Goal: Information Seeking & Learning: Learn about a topic

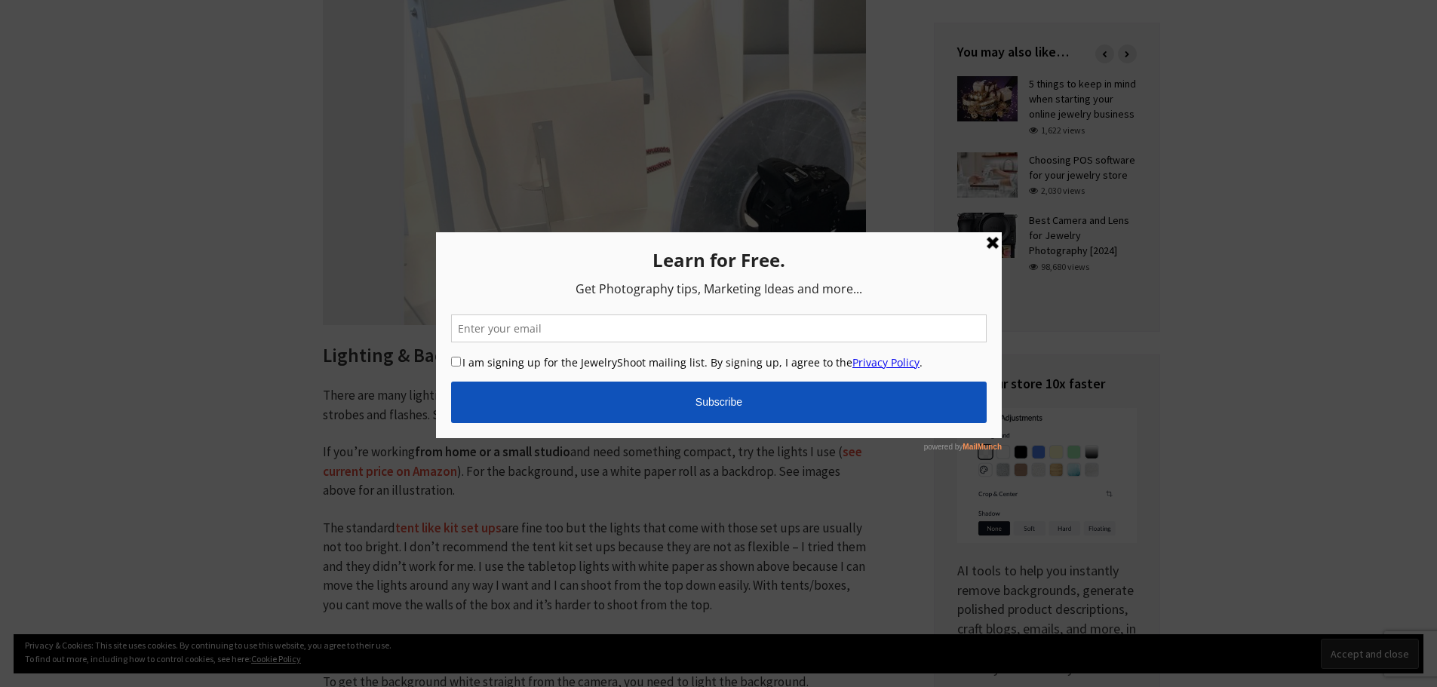
click at [992, 242] on link at bounding box center [992, 243] width 18 height 18
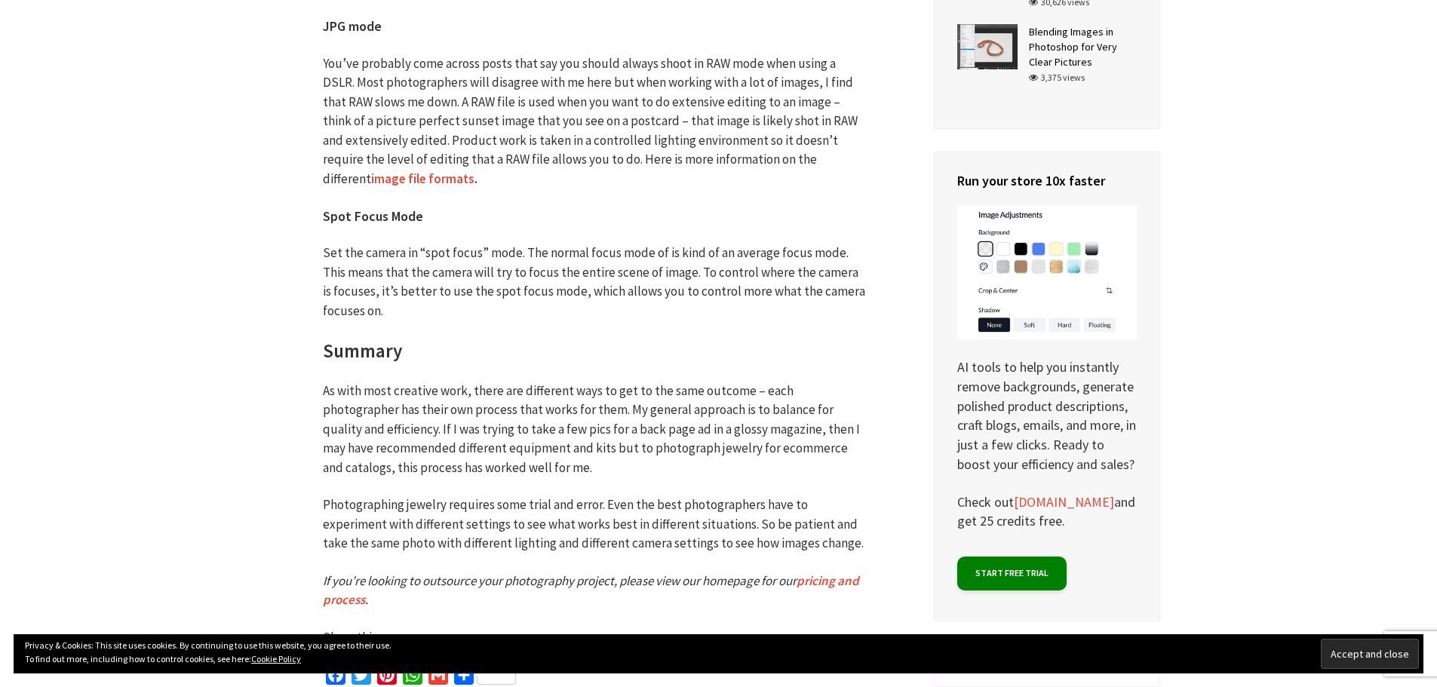
scroll to position [6814, 0]
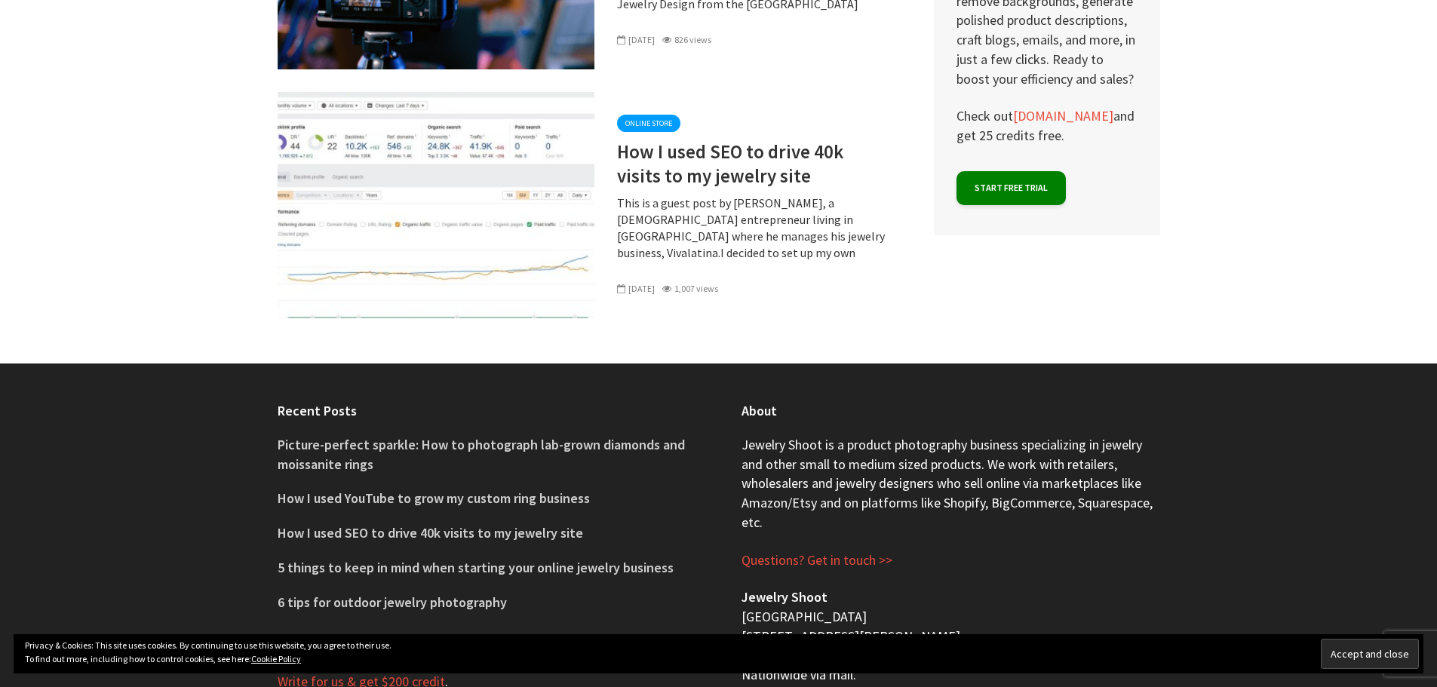
scroll to position [9955, 0]
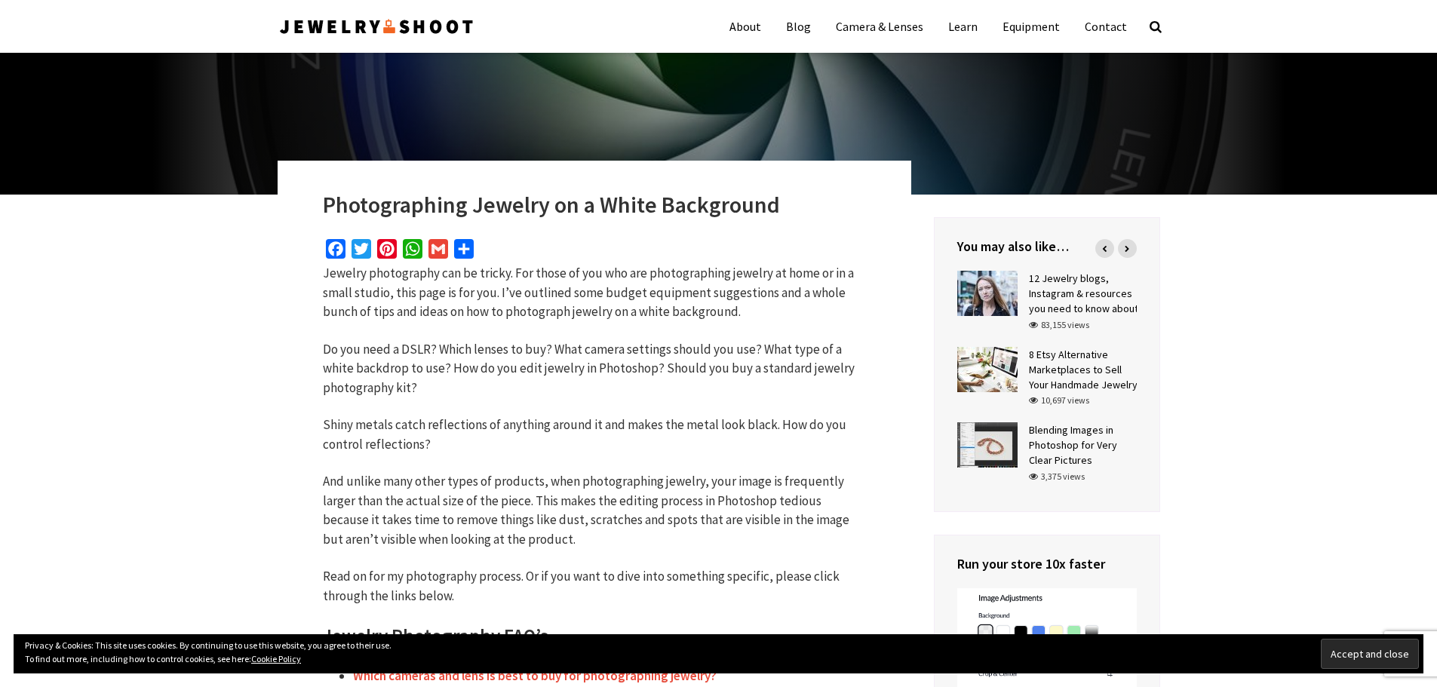
scroll to position [63, 0]
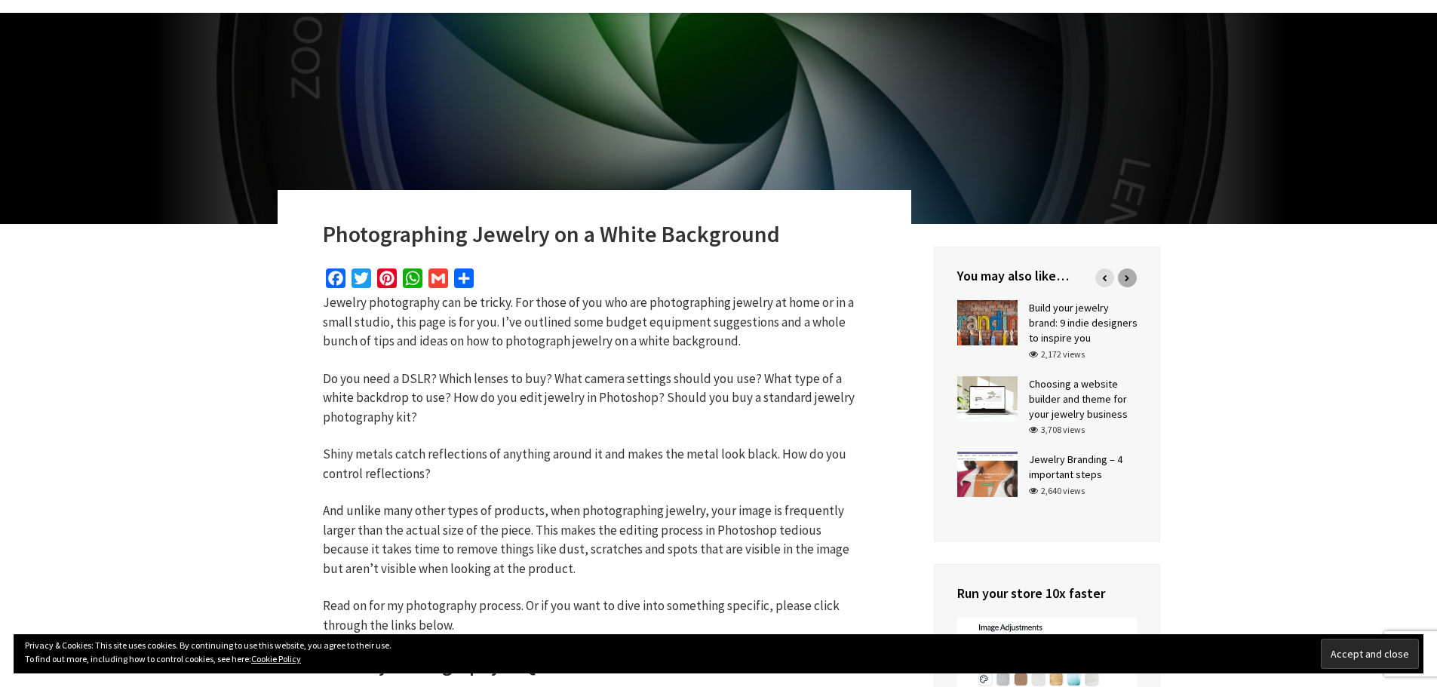
click at [1126, 278] on icon at bounding box center [1127, 278] width 5 height 7
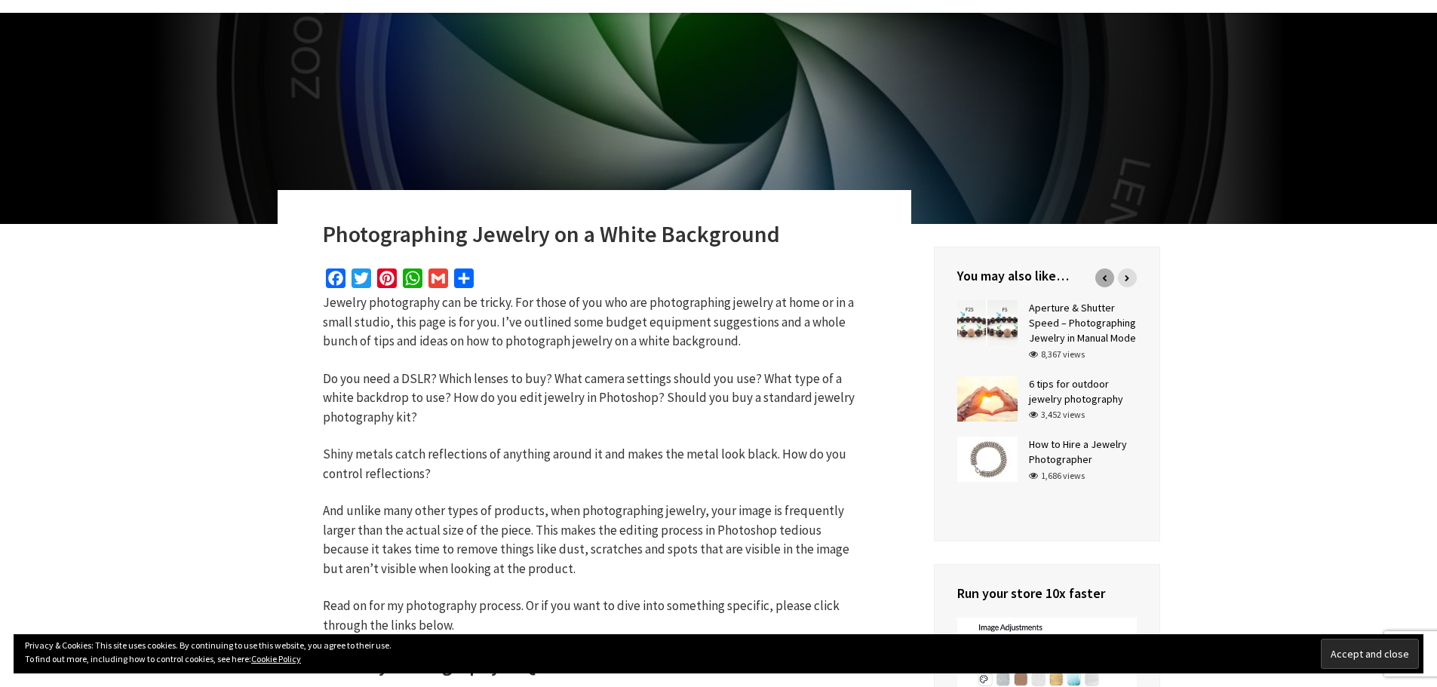
click at [1105, 278] on icon at bounding box center [1104, 278] width 5 height 7
click at [1130, 275] on div at bounding box center [1127, 278] width 19 height 19
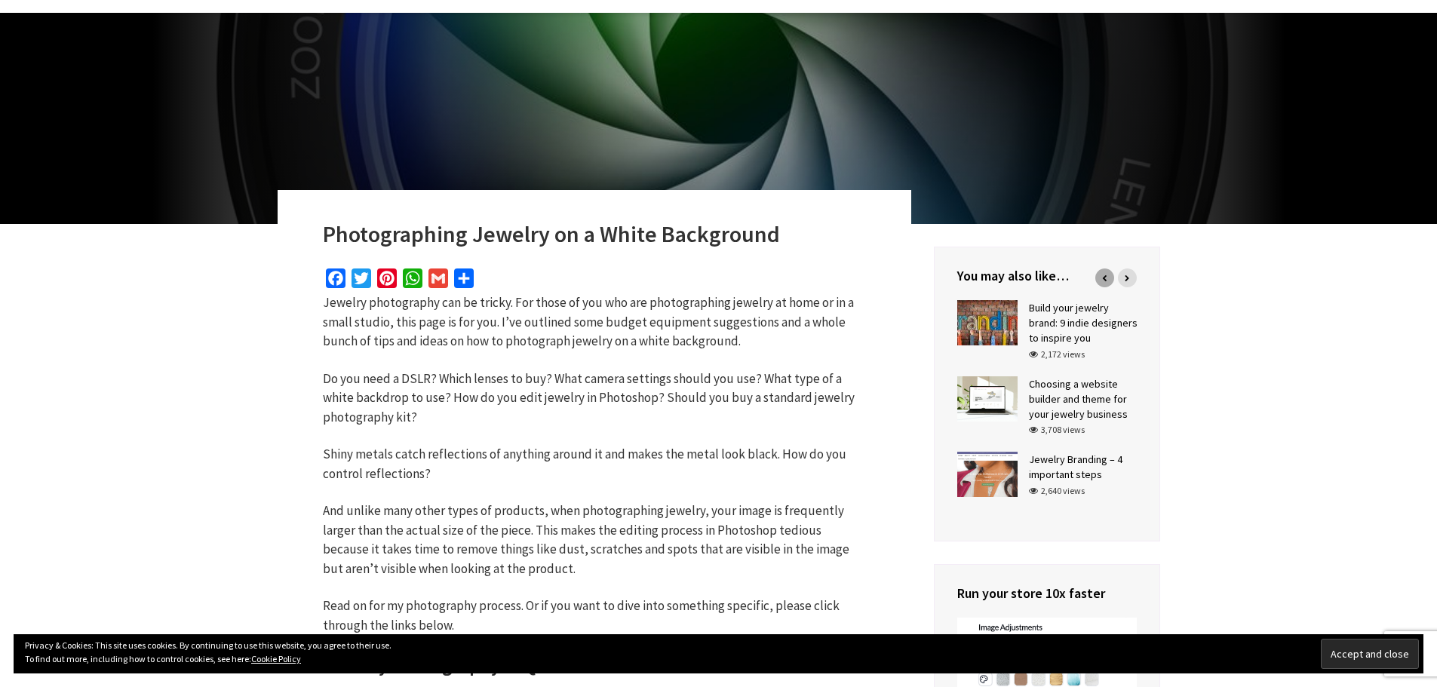
click at [1105, 277] on icon at bounding box center [1104, 278] width 5 height 7
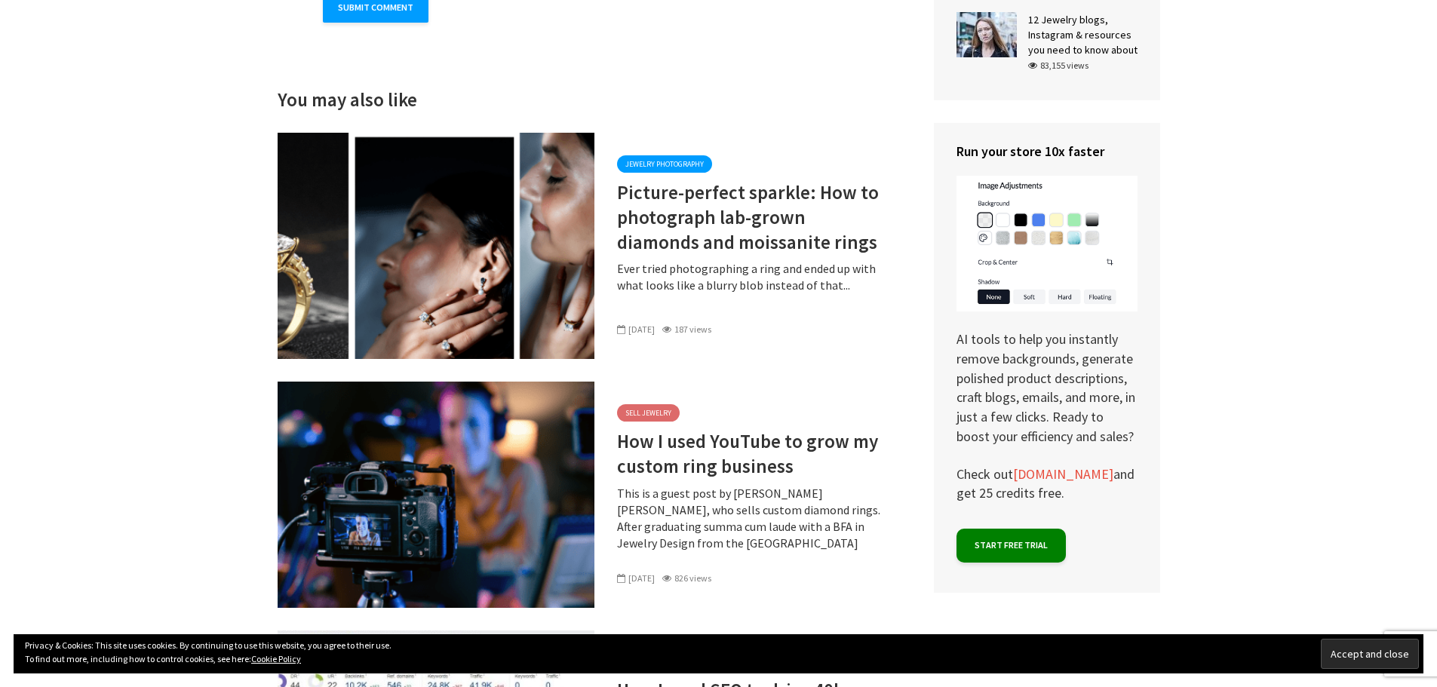
scroll to position [4752, 0]
